Goal: Navigation & Orientation: Understand site structure

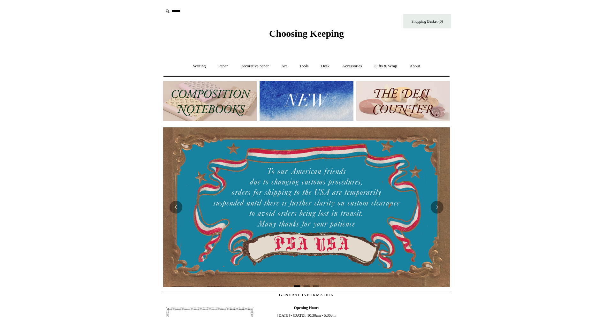
click at [348, 63] on link "Accessories +" at bounding box center [352, 66] width 31 height 17
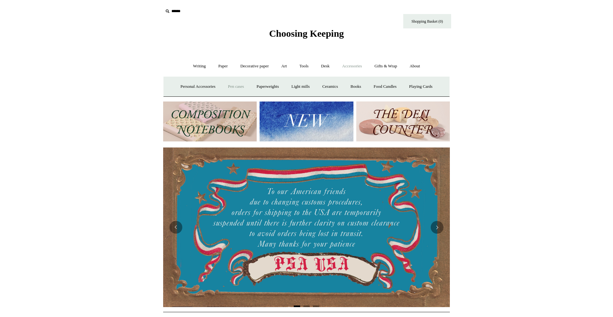
click at [234, 86] on link "Pen cases" at bounding box center [235, 86] width 27 height 17
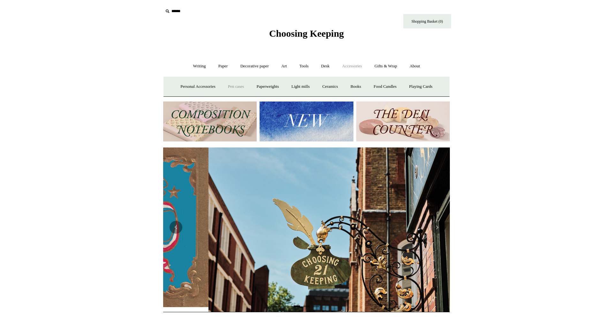
scroll to position [0, 287]
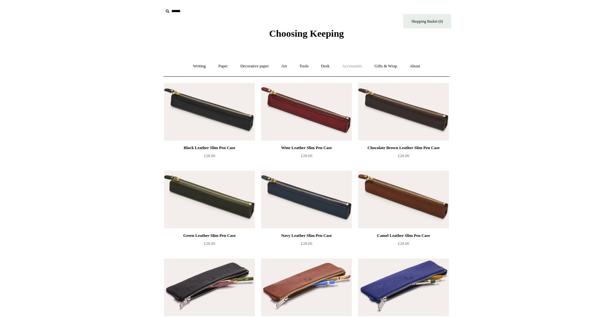
click at [353, 67] on link "Accessories +" at bounding box center [352, 66] width 31 height 17
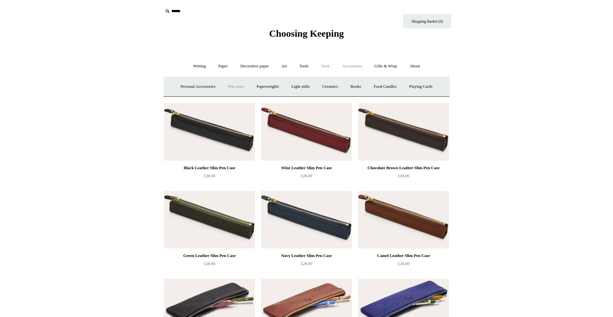
click at [323, 67] on link "Desk +" at bounding box center [326, 66] width 20 height 17
click at [284, 66] on link "Art +" at bounding box center [284, 66] width 17 height 17
click at [199, 66] on link "Writing +" at bounding box center [200, 66] width 24 height 17
click at [384, 66] on link "Gifts & Wrap +" at bounding box center [386, 66] width 34 height 17
